Goal: Transaction & Acquisition: Obtain resource

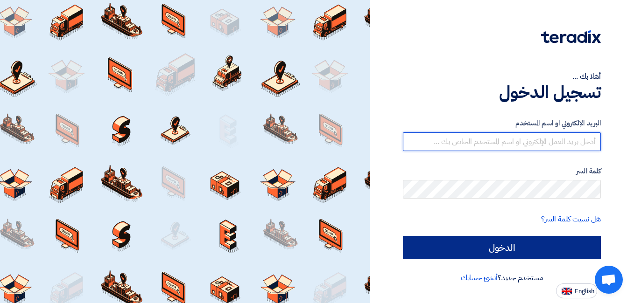
type input "[EMAIL_ADDRESS][DOMAIN_NAME]"
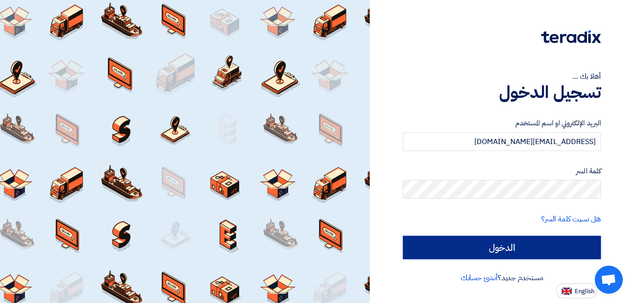
click at [495, 249] on input "الدخول" at bounding box center [502, 247] width 198 height 23
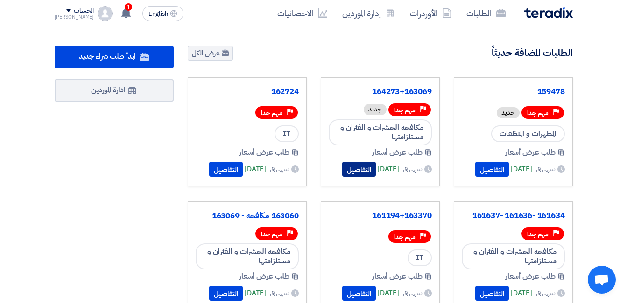
click at [348, 168] on button "التفاصيل" at bounding box center [359, 169] width 34 height 15
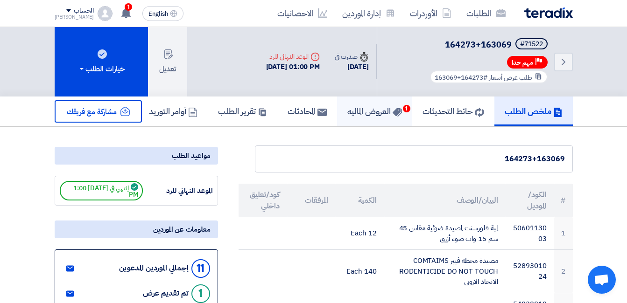
click at [364, 112] on h5 "العروض الماليه 1" at bounding box center [374, 111] width 55 height 11
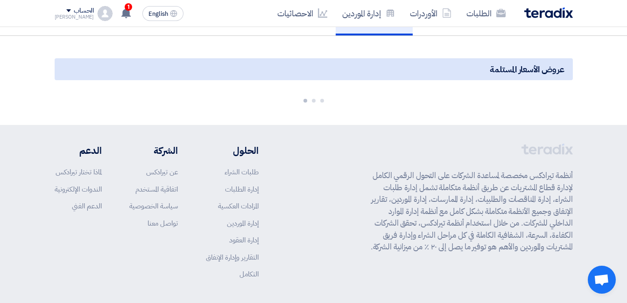
scroll to position [93, 0]
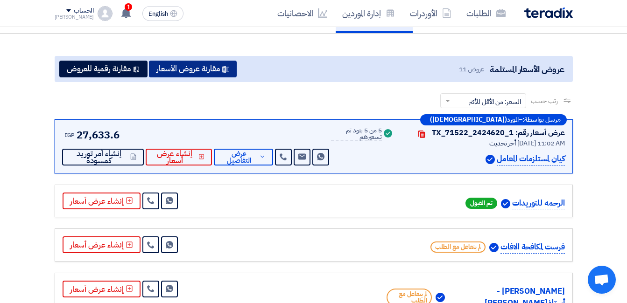
click at [195, 68] on button "مقارنة عروض الأسعار" at bounding box center [193, 69] width 88 height 17
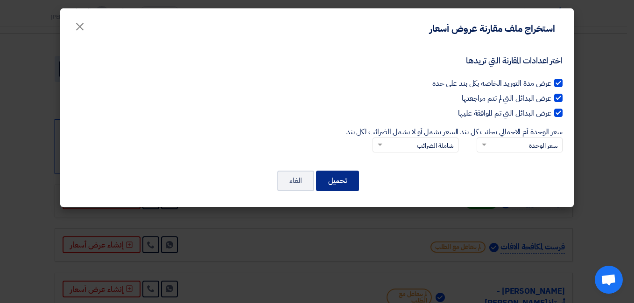
click at [345, 184] on button "تحميل" at bounding box center [337, 181] width 43 height 21
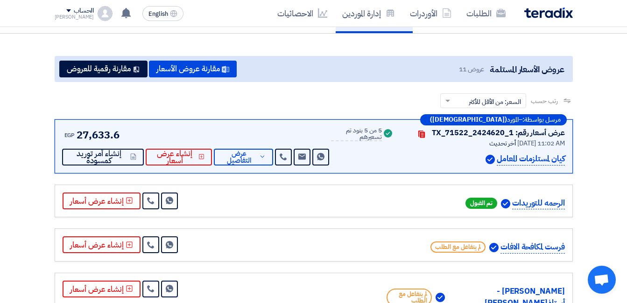
click at [563, 12] on img at bounding box center [548, 12] width 49 height 11
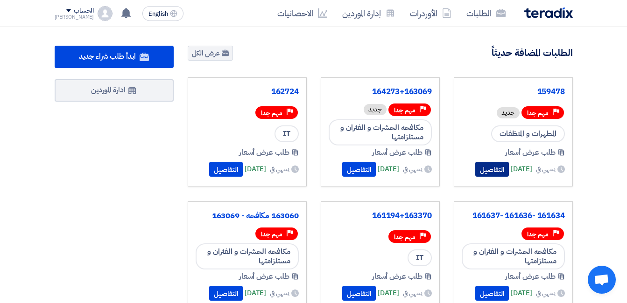
click at [489, 166] on button "التفاصيل" at bounding box center [492, 169] width 34 height 15
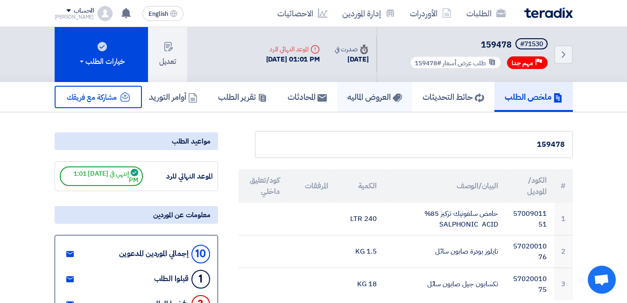
click at [365, 98] on h5 "العروض الماليه" at bounding box center [374, 96] width 55 height 11
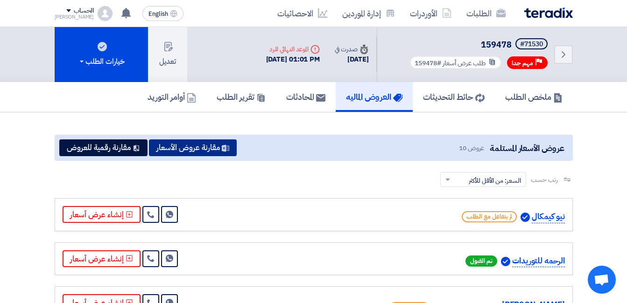
click at [194, 149] on button "مقارنة عروض الأسعار" at bounding box center [193, 148] width 88 height 17
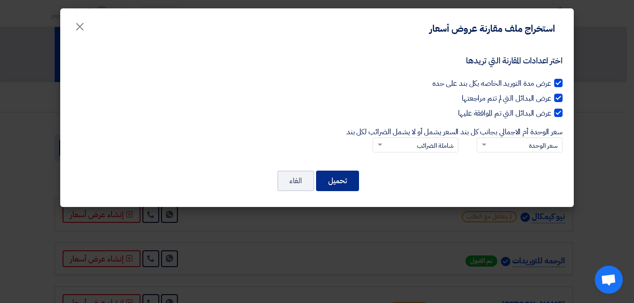
click at [354, 176] on button "تحميل" at bounding box center [337, 181] width 43 height 21
